Goal: Check status: Check status

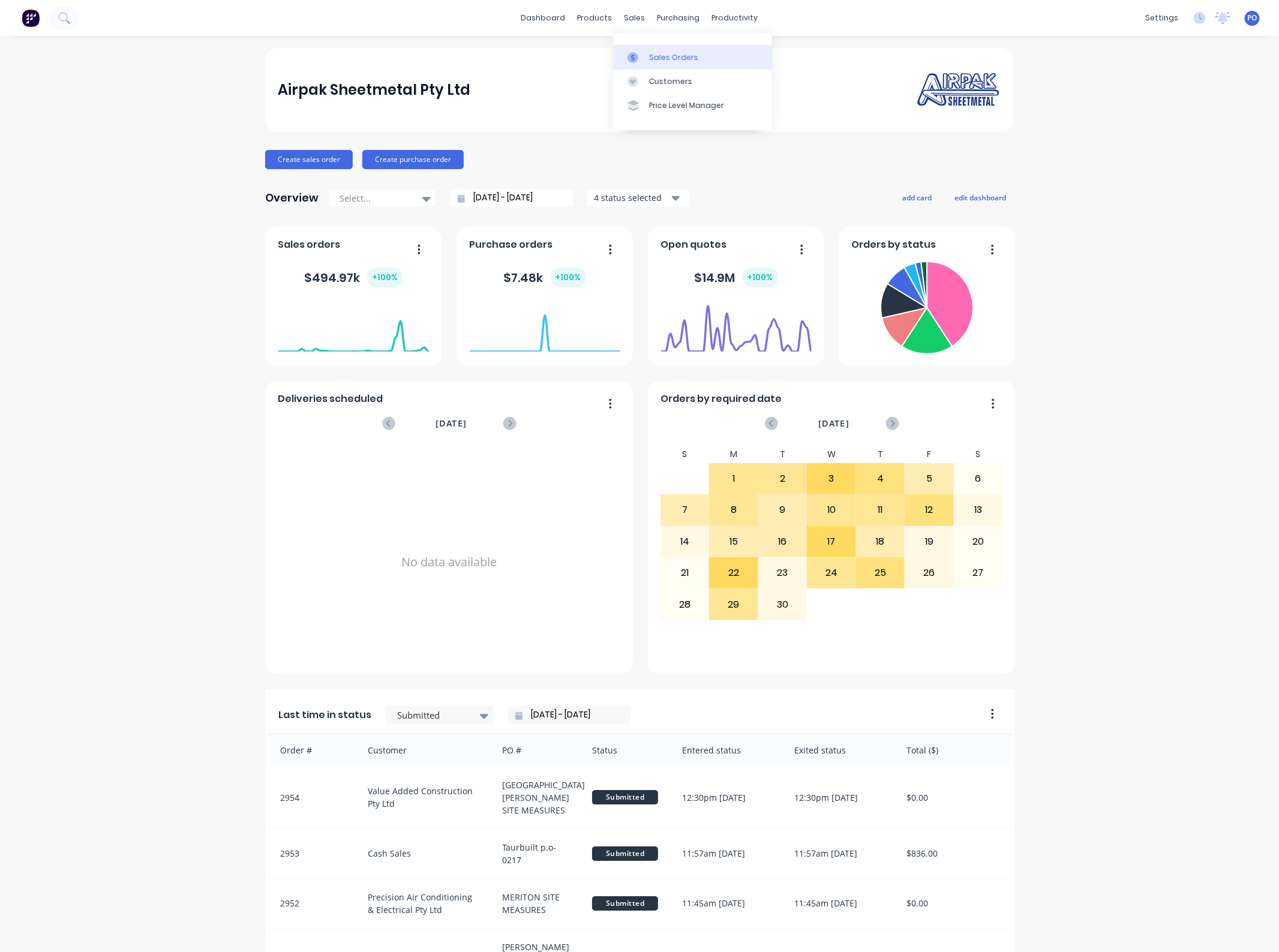
click at [654, 58] on div "Sales Orders" at bounding box center [674, 57] width 49 height 11
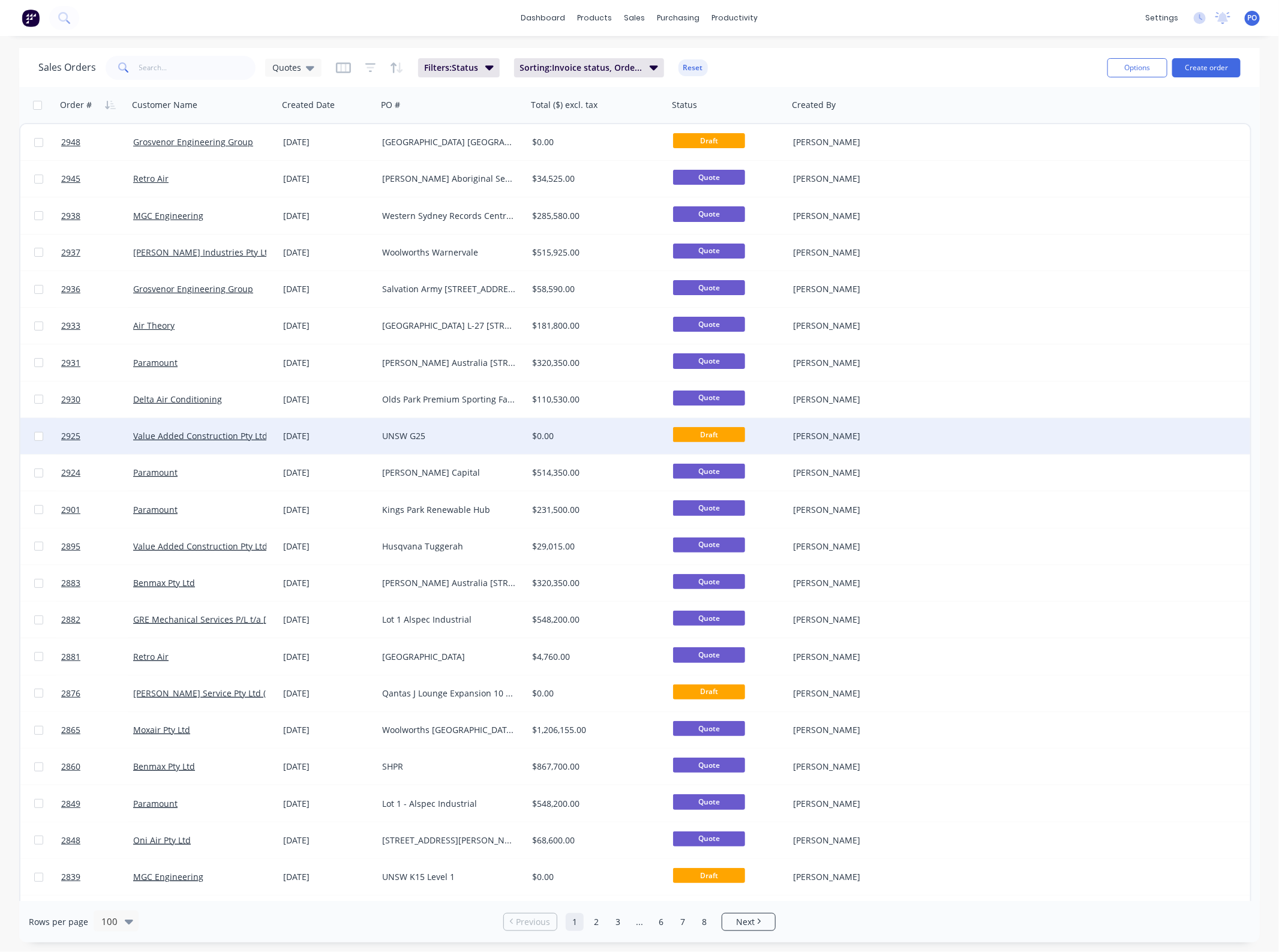
click at [406, 423] on div "UNSW G25" at bounding box center [452, 436] width 150 height 36
click at [408, 433] on div "UNSW G25" at bounding box center [449, 436] width 133 height 12
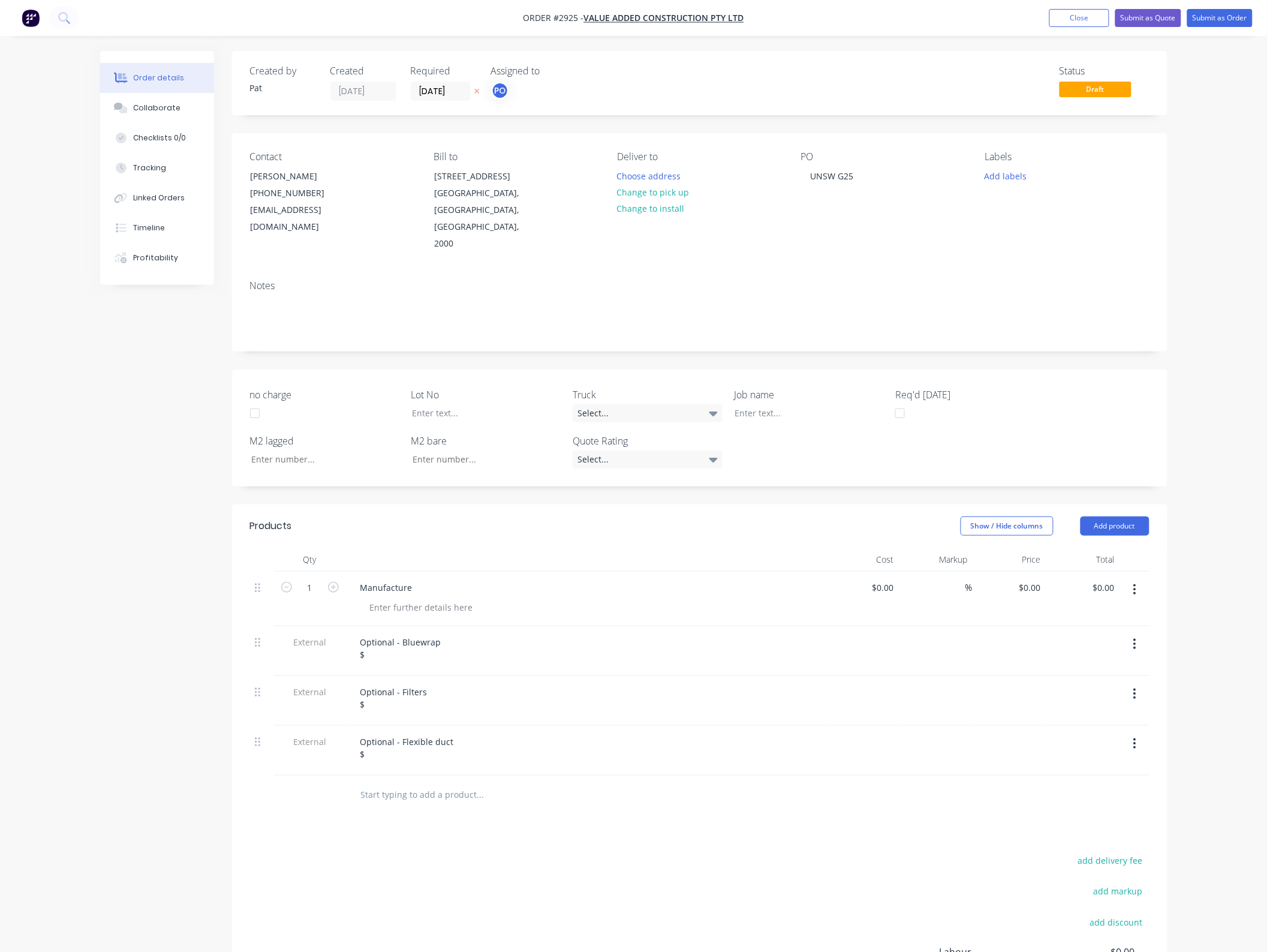
click at [642, 579] on div "Manufacture" at bounding box center [586, 588] width 470 height 17
